Goal: Transaction & Acquisition: Download file/media

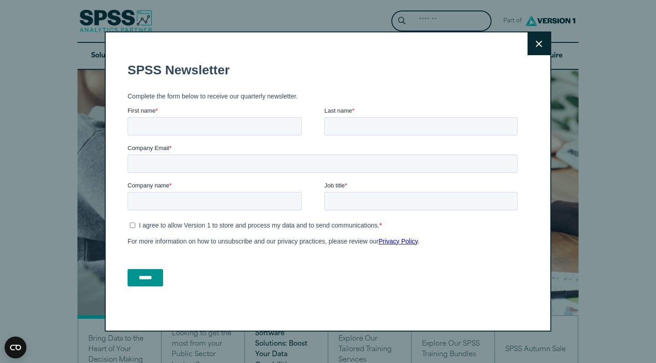
click at [539, 48] on button "Close" at bounding box center [538, 43] width 23 height 23
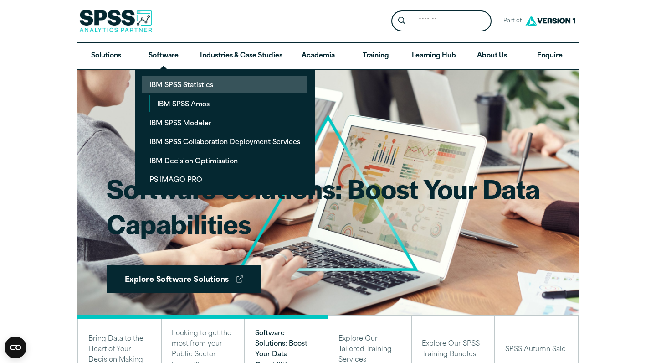
click at [178, 87] on link "IBM SPSS Statistics" at bounding box center [224, 84] width 165 height 17
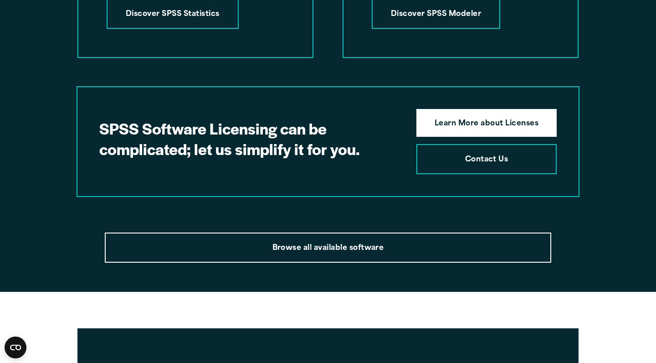
scroll to position [1647, 0]
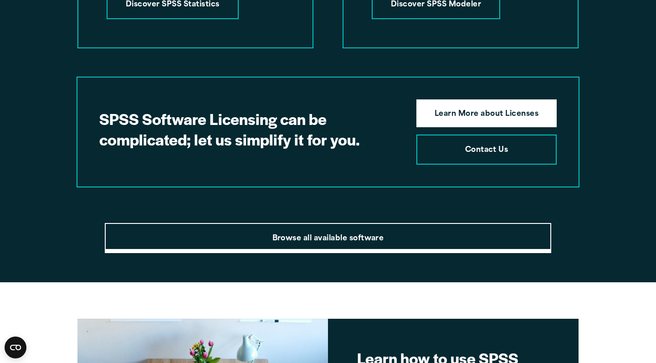
click at [321, 223] on link "Browse all available software" at bounding box center [328, 238] width 446 height 30
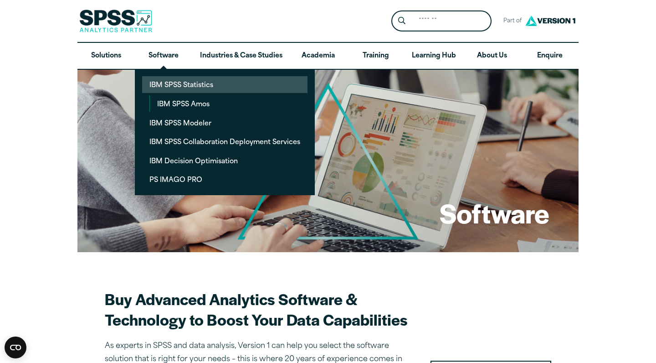
click at [166, 80] on link "IBM SPSS Statistics" at bounding box center [224, 84] width 165 height 17
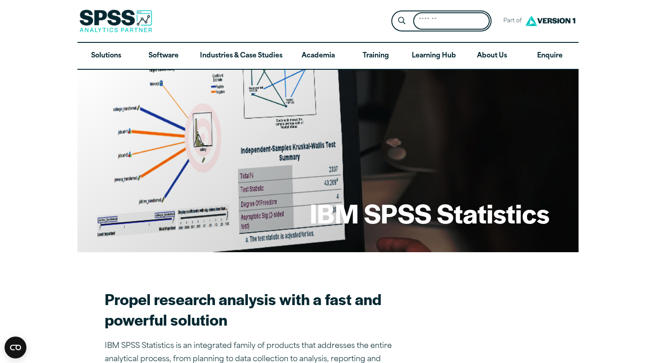
click at [444, 20] on input "Search for:" at bounding box center [451, 21] width 77 height 18
type input "**********"
click at [402, 20] on button "Submit Site Search" at bounding box center [401, 21] width 17 height 17
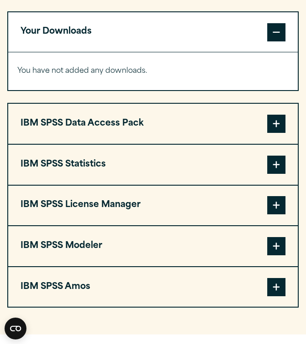
scroll to position [712, 0]
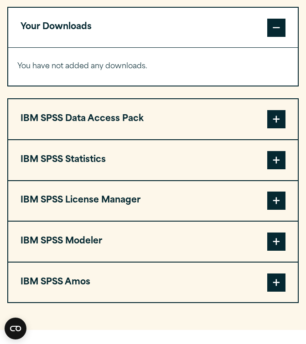
click at [277, 158] on span at bounding box center [276, 160] width 18 height 18
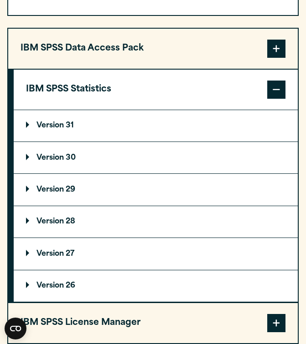
scroll to position [785, 0]
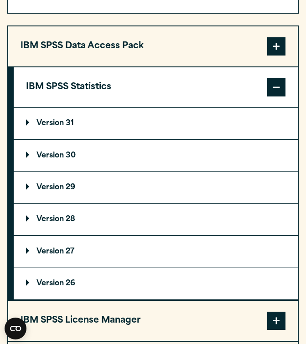
click at [58, 157] on p "Version 30" at bounding box center [51, 155] width 50 height 7
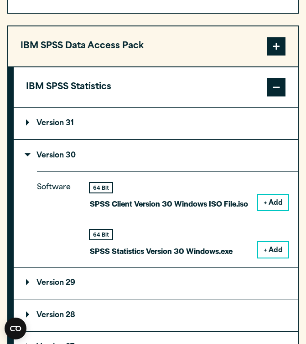
click at [275, 242] on button "+ Add" at bounding box center [273, 249] width 30 height 15
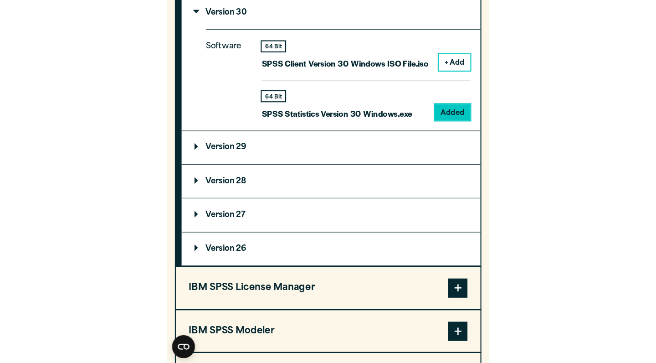
scroll to position [967, 0]
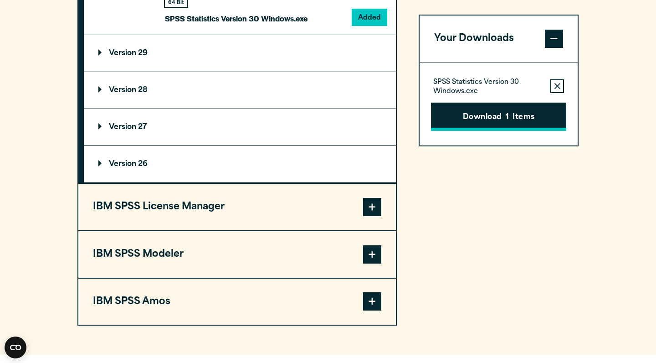
click at [305, 118] on button "Download 1 Items" at bounding box center [498, 116] width 135 height 28
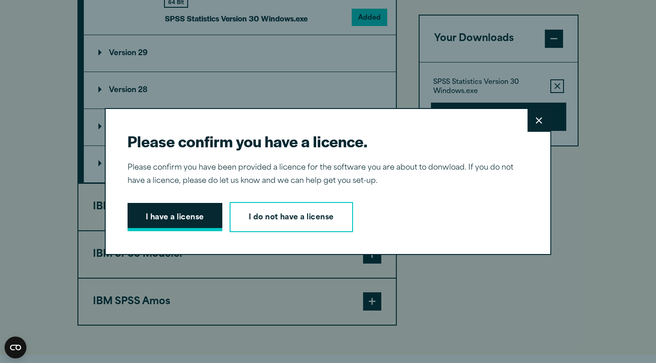
click at [175, 219] on button "I have a license" at bounding box center [175, 217] width 95 height 28
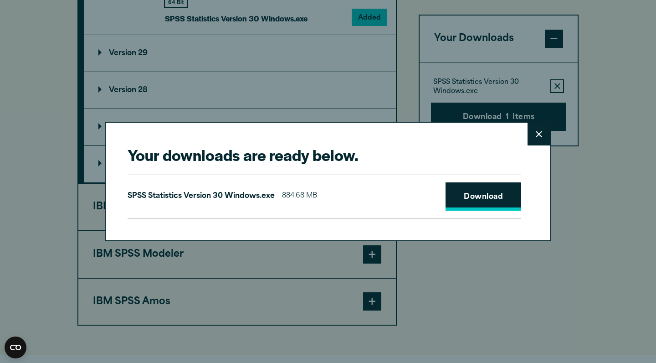
click at [305, 196] on link "Download" at bounding box center [483, 196] width 76 height 28
click at [305, 200] on link "Download" at bounding box center [483, 196] width 76 height 28
